Goal: Book appointment/travel/reservation

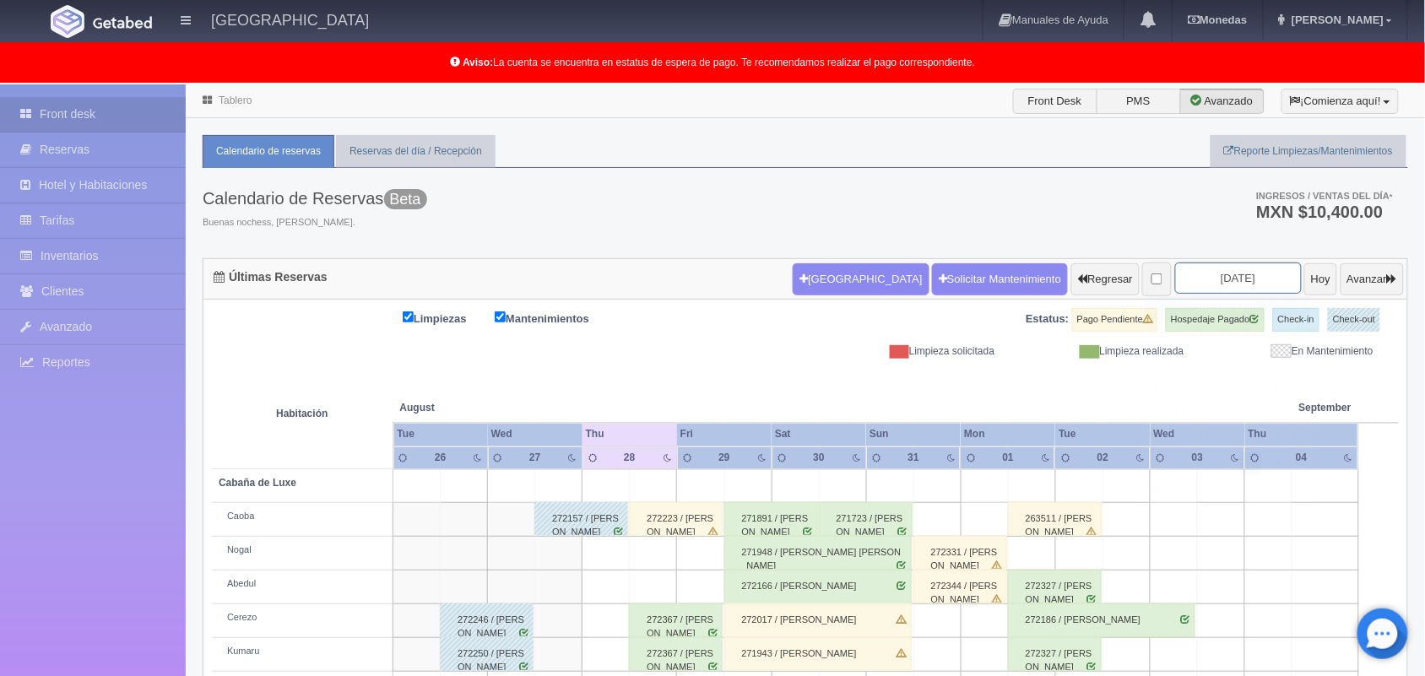
click at [1183, 274] on input "[DATE]" at bounding box center [1238, 278] width 127 height 31
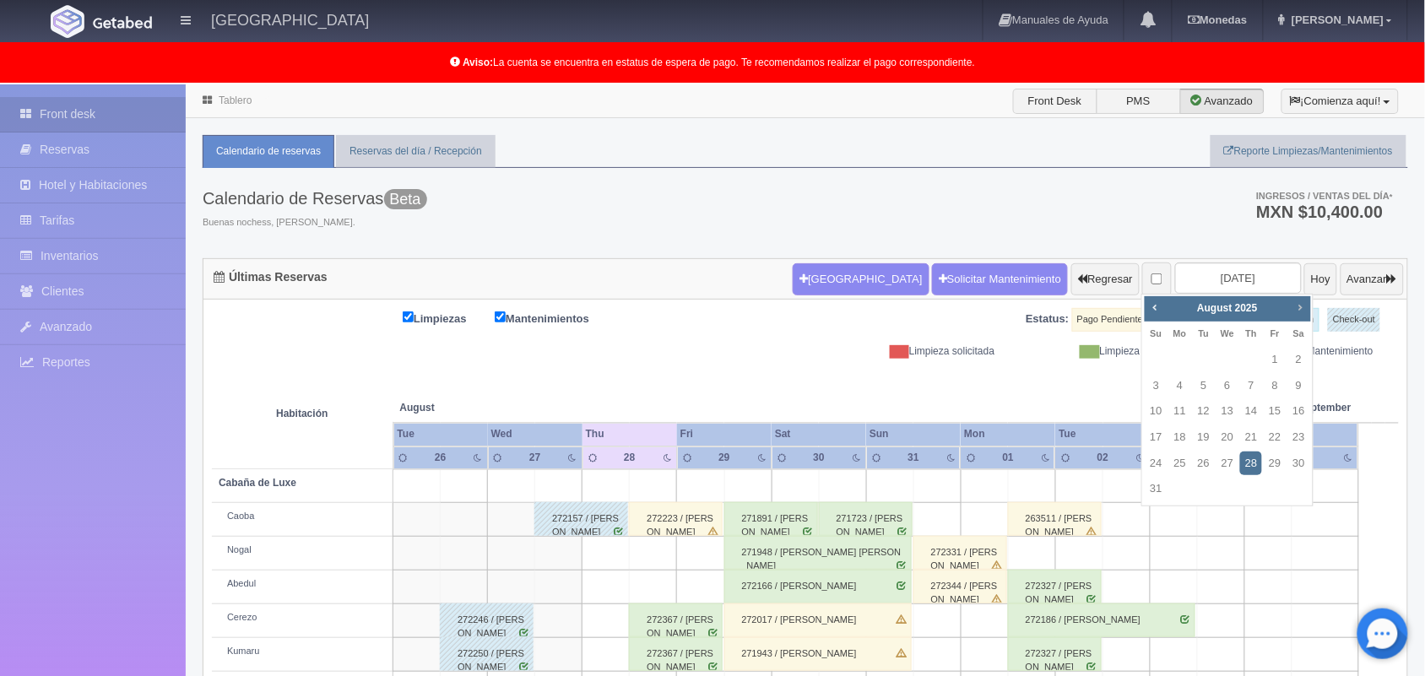
click at [1297, 301] on span "Next" at bounding box center [1300, 308] width 14 height 14
click at [1273, 367] on link "5" at bounding box center [1275, 360] width 22 height 24
type input "[DATE]"
